Goal: Complete application form: Complete application form

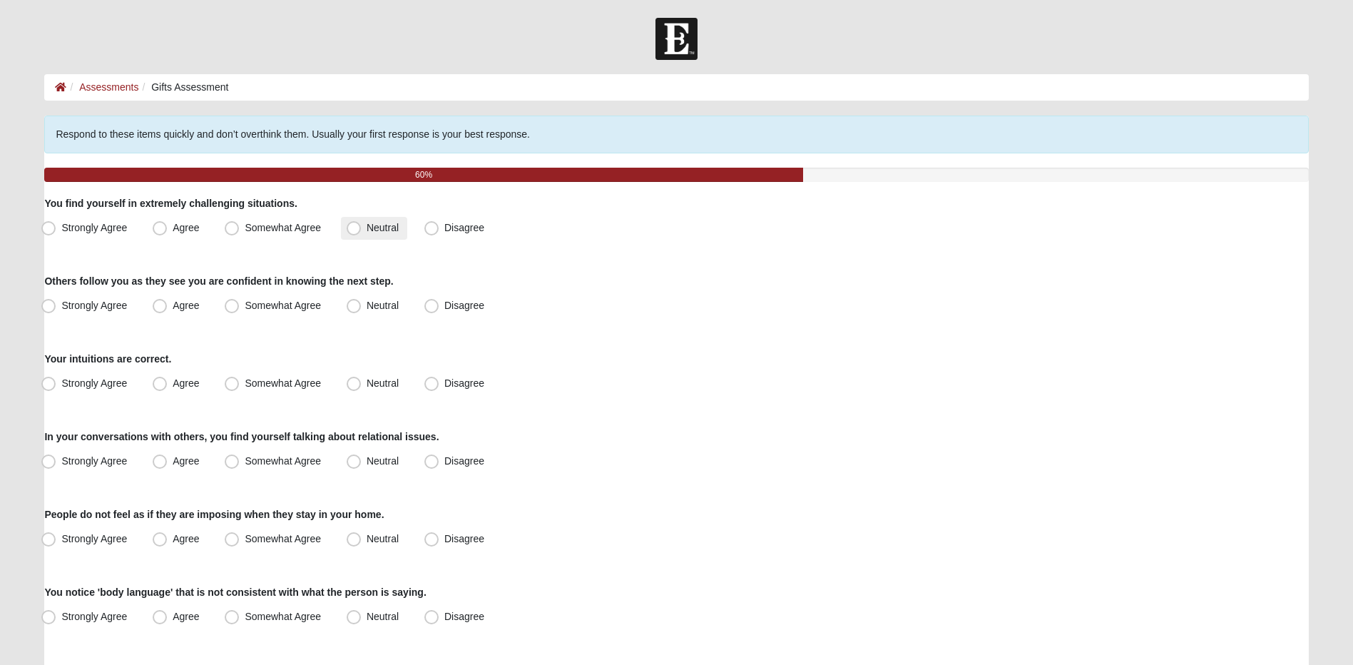
click at [392, 230] on span "Neutral" at bounding box center [383, 227] width 32 height 11
click at [362, 230] on input "Neutral" at bounding box center [356, 227] width 9 height 9
radio input "true"
click at [282, 299] on label "Somewhat Agree" at bounding box center [274, 306] width 111 height 23
click at [240, 301] on input "Somewhat Agree" at bounding box center [234, 305] width 9 height 9
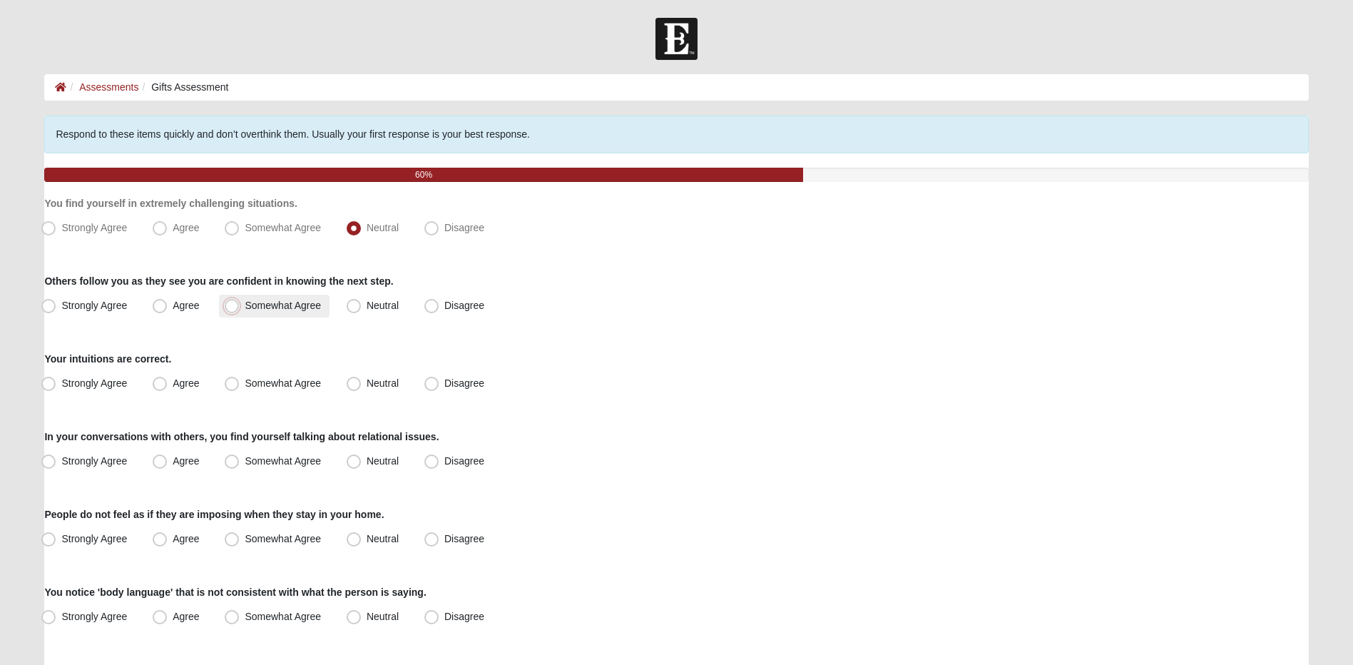
radio input "true"
click at [252, 384] on span "Somewhat Agree" at bounding box center [283, 382] width 76 height 11
click at [240, 384] on input "Somewhat Agree" at bounding box center [234, 383] width 9 height 9
radio input "true"
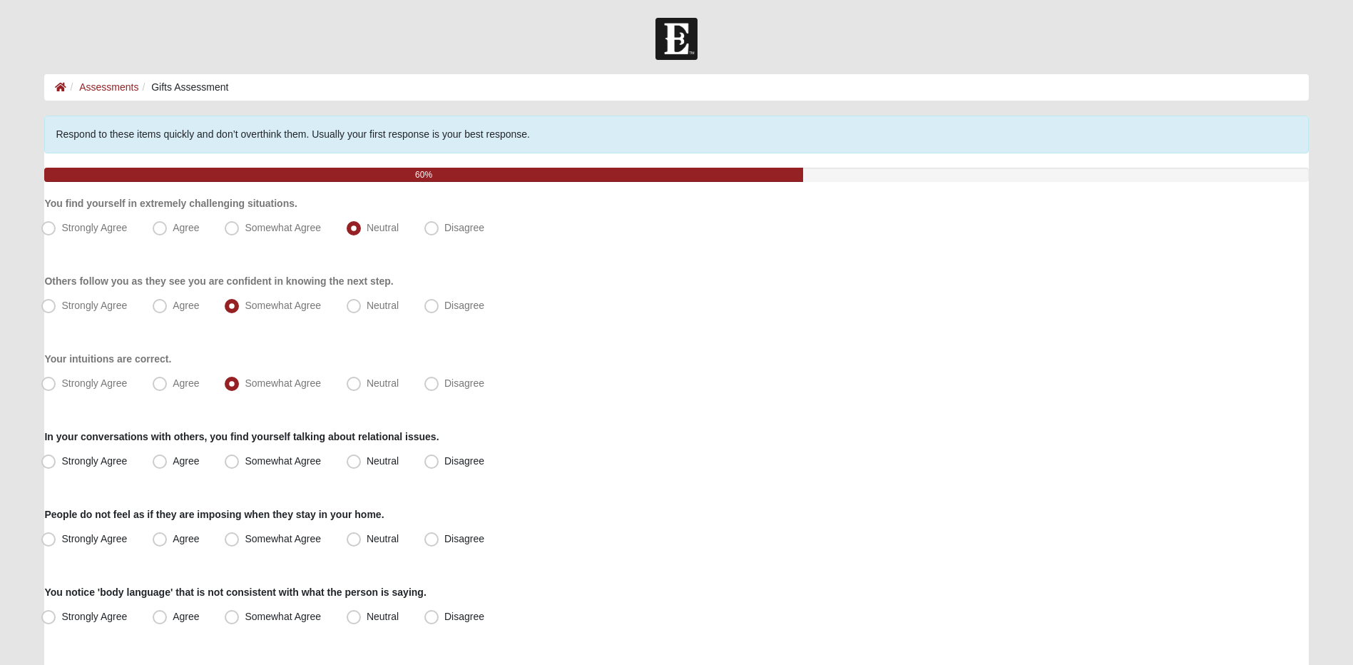
click at [255, 462] on span "Somewhat Agree" at bounding box center [283, 460] width 76 height 11
click at [240, 462] on input "Somewhat Agree" at bounding box center [234, 460] width 9 height 9
radio input "true"
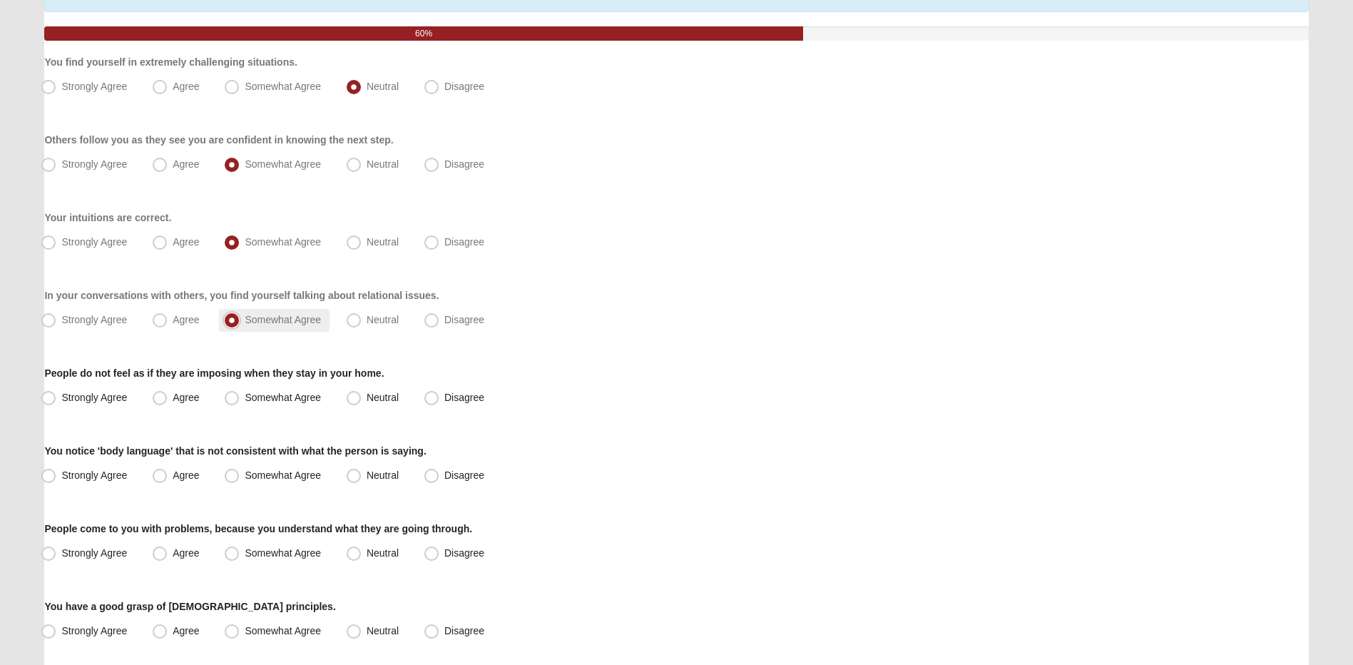
scroll to position [143, 0]
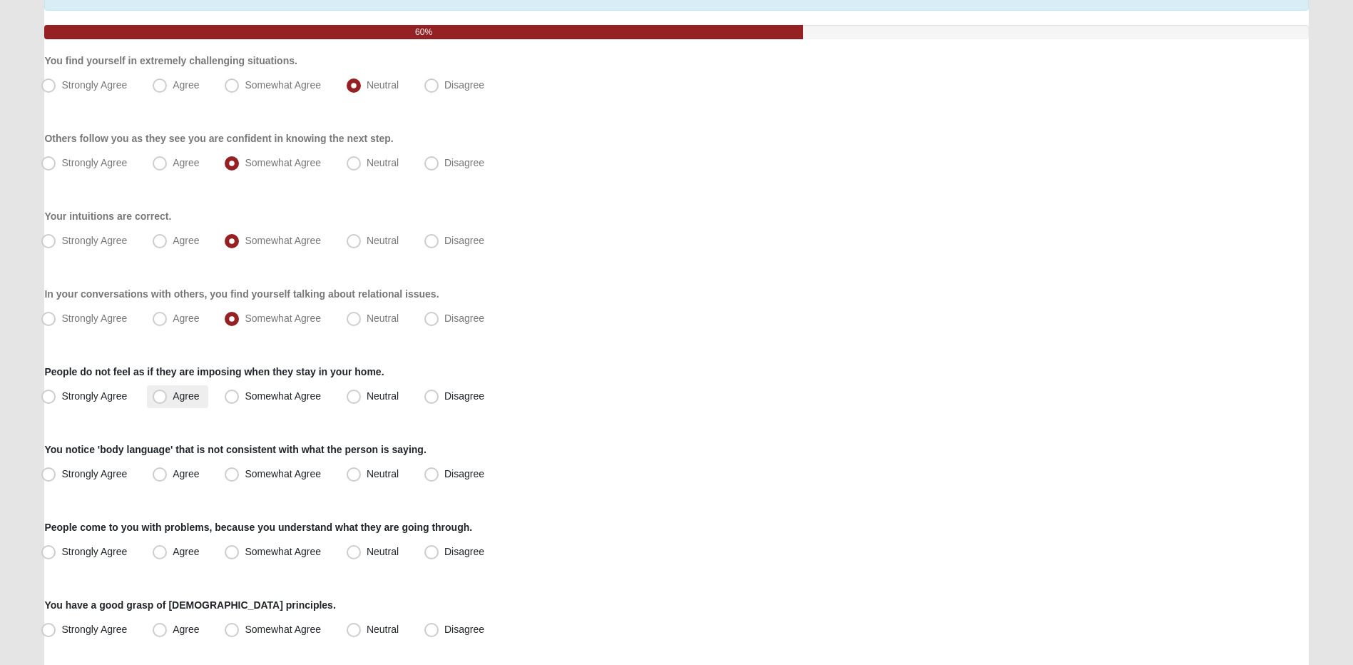
click at [182, 401] on span "Agree" at bounding box center [186, 395] width 26 height 11
click at [168, 401] on input "Agree" at bounding box center [162, 396] width 9 height 9
radio input "true"
click at [407, 479] on label "Neutral" at bounding box center [374, 474] width 66 height 23
click at [362, 479] on input "Neutral" at bounding box center [356, 473] width 9 height 9
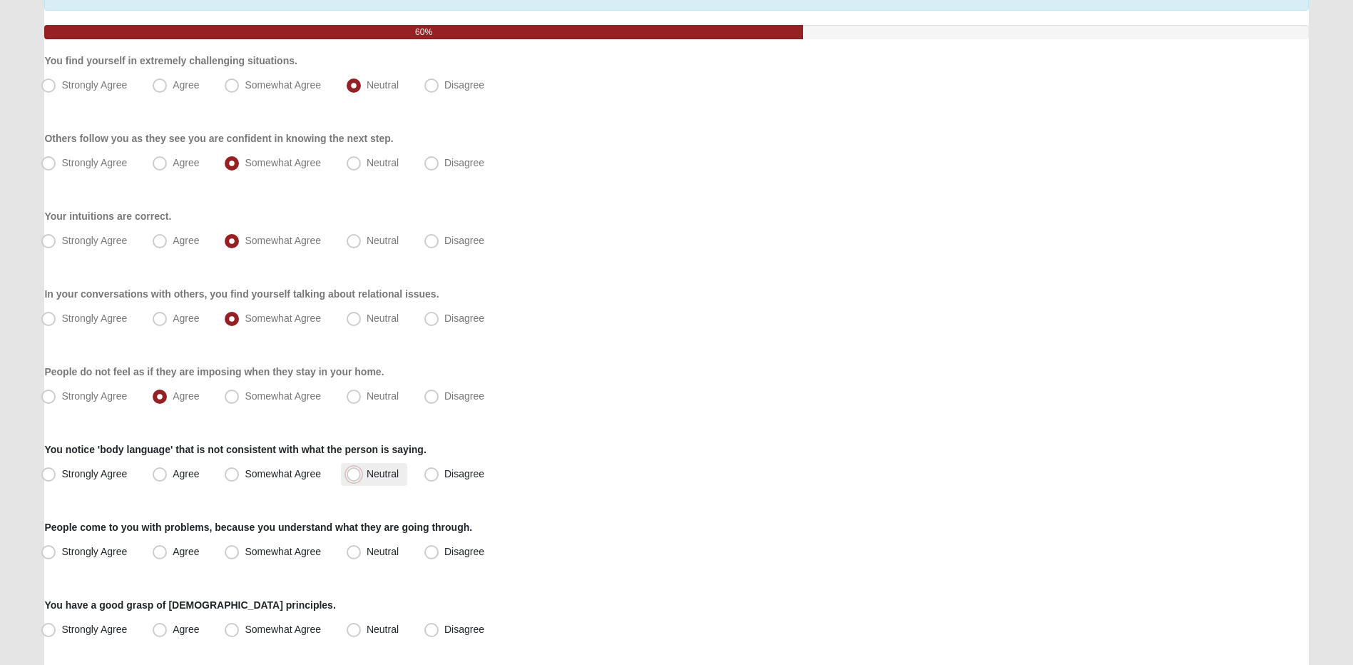
radio input "true"
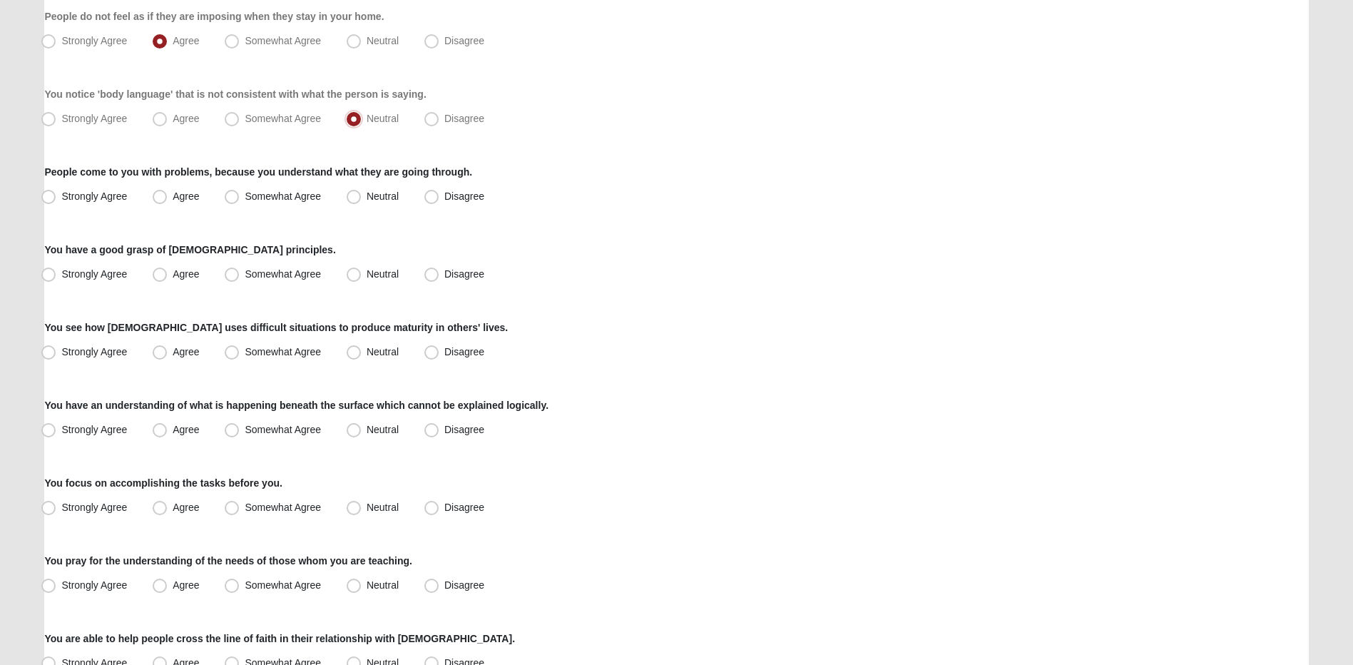
scroll to position [499, 0]
click at [188, 197] on span "Agree" at bounding box center [186, 194] width 26 height 11
click at [168, 197] on input "Agree" at bounding box center [162, 194] width 9 height 9
radio input "true"
click at [206, 272] on label "Agree" at bounding box center [177, 273] width 61 height 23
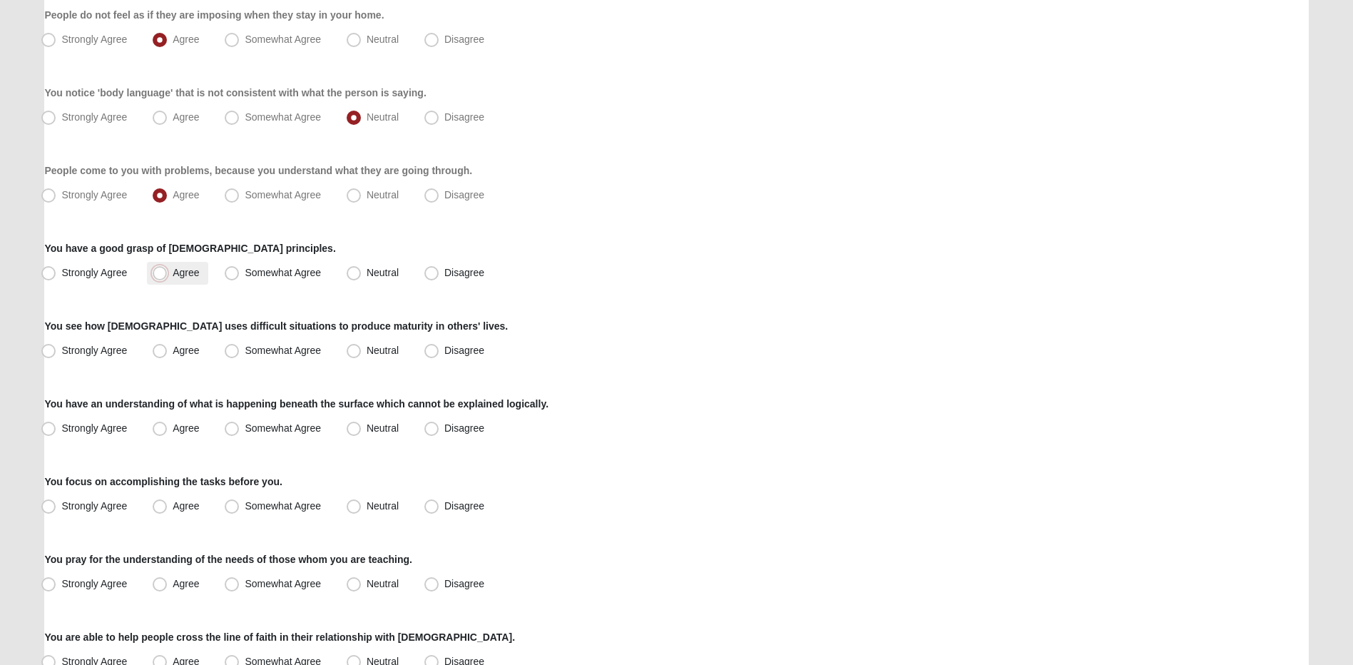
click at [168, 272] on input "Agree" at bounding box center [162, 272] width 9 height 9
radio input "true"
click at [245, 267] on span "Somewhat Agree" at bounding box center [283, 272] width 76 height 11
click at [230, 268] on input "Somewhat Agree" at bounding box center [234, 272] width 9 height 9
radio input "true"
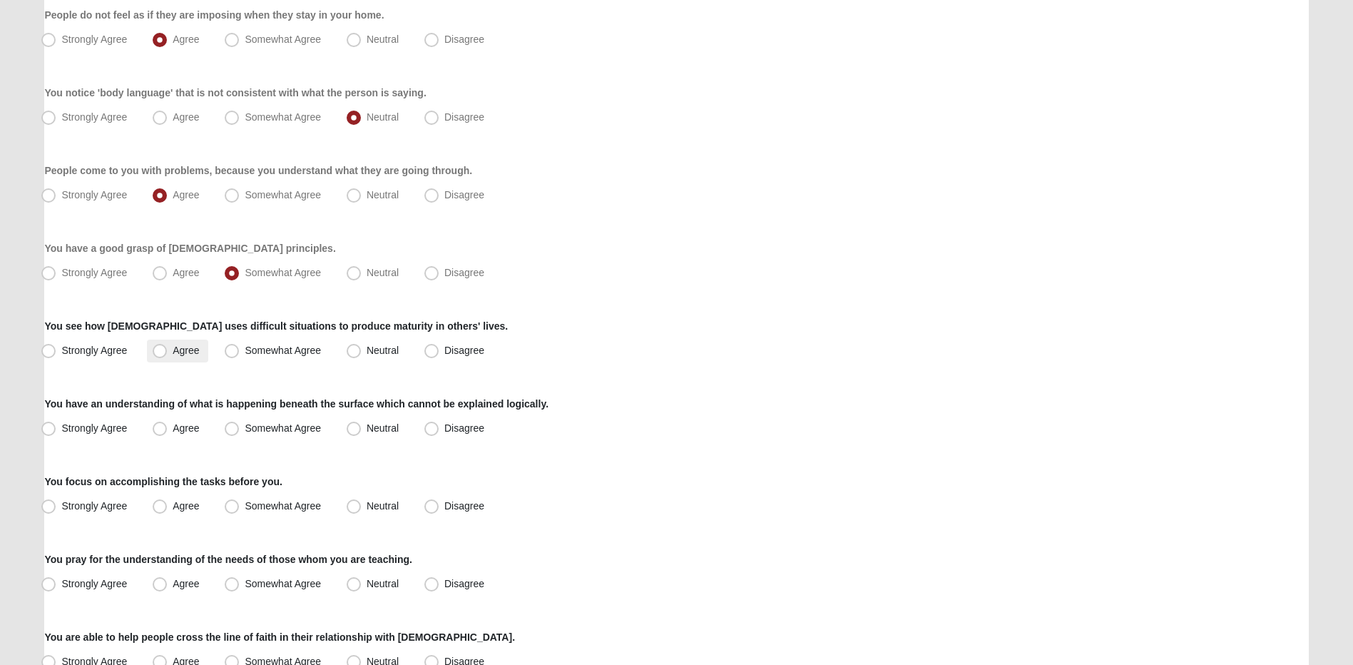
click at [198, 342] on label "Agree" at bounding box center [177, 350] width 61 height 23
click at [168, 346] on input "Agree" at bounding box center [162, 350] width 9 height 9
radio input "true"
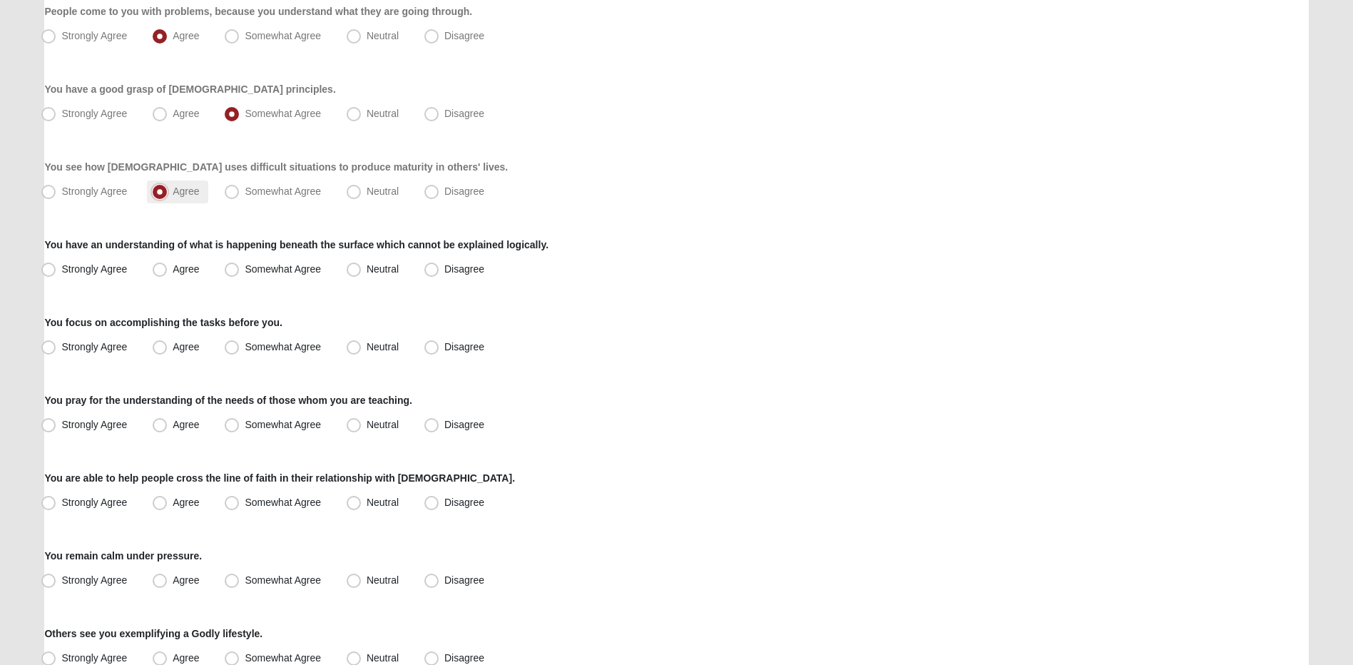
scroll to position [785, 0]
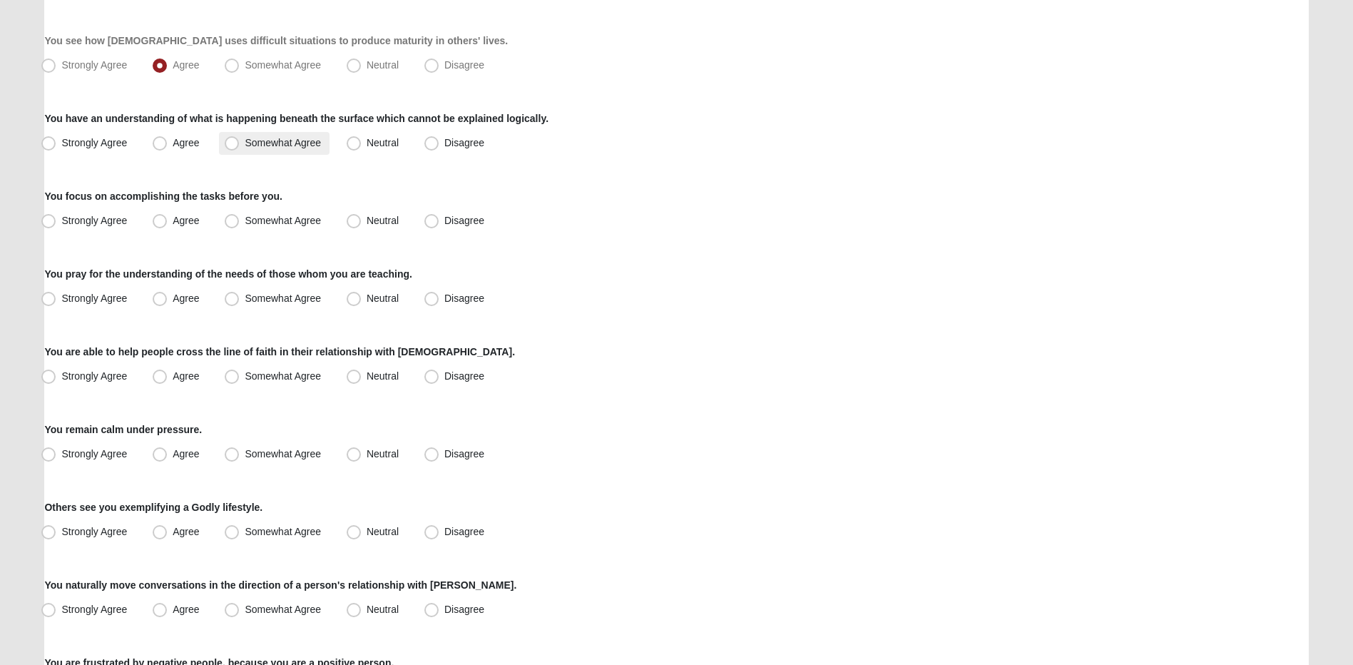
click at [285, 143] on span "Somewhat Agree" at bounding box center [283, 142] width 76 height 11
click at [240, 143] on input "Somewhat Agree" at bounding box center [234, 142] width 9 height 9
radio input "true"
click at [277, 219] on span "Somewhat Agree" at bounding box center [283, 220] width 76 height 11
click at [240, 219] on input "Somewhat Agree" at bounding box center [234, 220] width 9 height 9
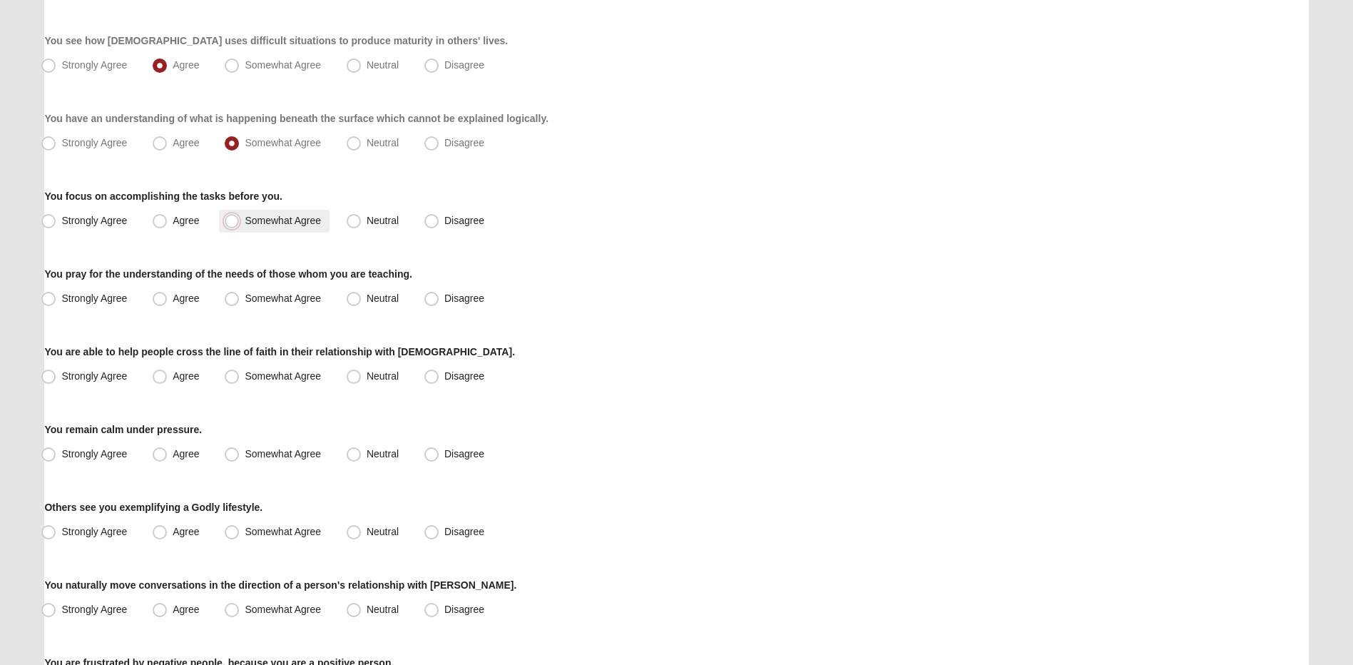
radio input "true"
click at [173, 221] on span "Agree" at bounding box center [186, 220] width 26 height 11
click at [168, 221] on input "Agree" at bounding box center [162, 220] width 9 height 9
radio input "true"
